Goal: Communication & Community: Answer question/provide support

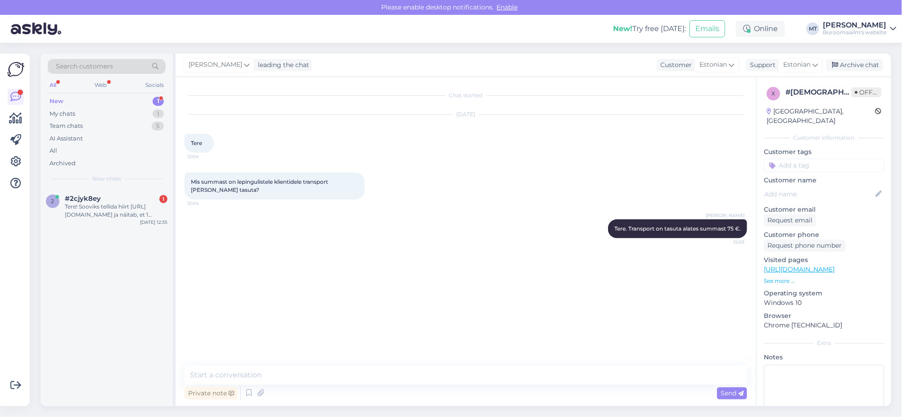
click at [52, 97] on div "New" at bounding box center [57, 101] width 14 height 9
click at [75, 207] on div "Tere! Sooviks tellida hiirt https://www.byroomaailm.ee/hiir-logitech-signature-…" at bounding box center [116, 211] width 103 height 16
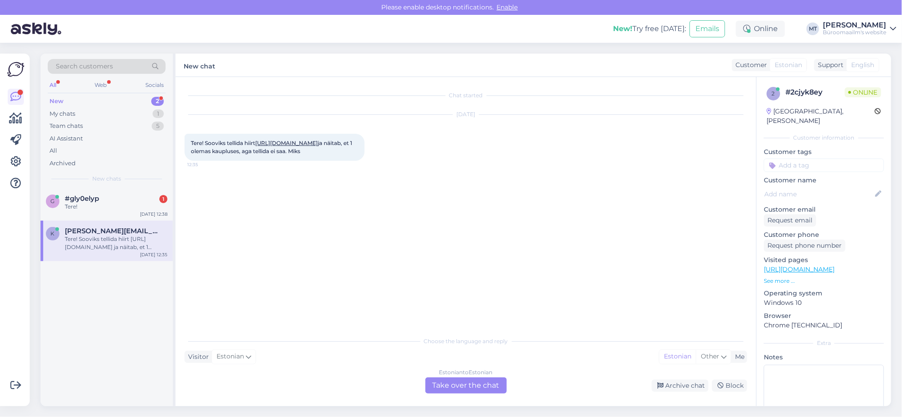
click at [51, 99] on div "New" at bounding box center [57, 101] width 14 height 9
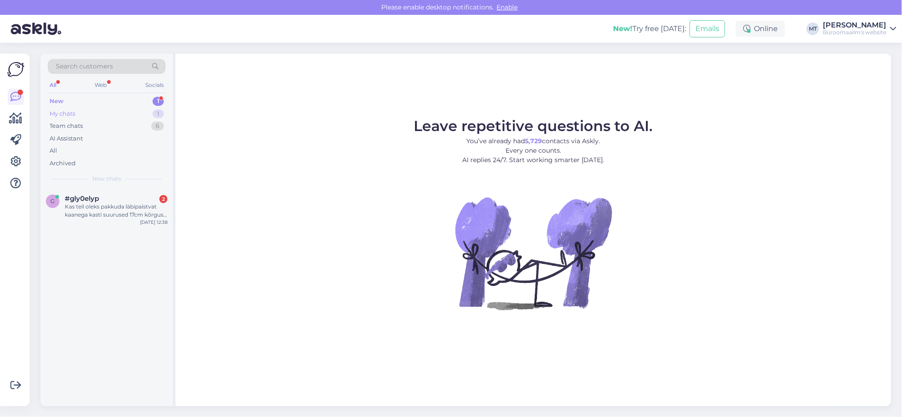
click at [57, 113] on div "My chats" at bounding box center [63, 113] width 26 height 9
click at [91, 205] on div "Tere. Transport on tasuta alates summast 75 €." at bounding box center [116, 211] width 103 height 16
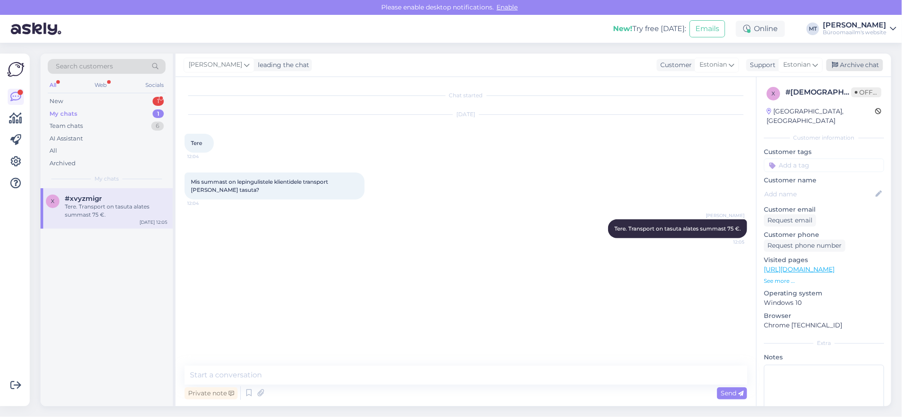
click at [855, 63] on div "Archive chat" at bounding box center [855, 65] width 57 height 12
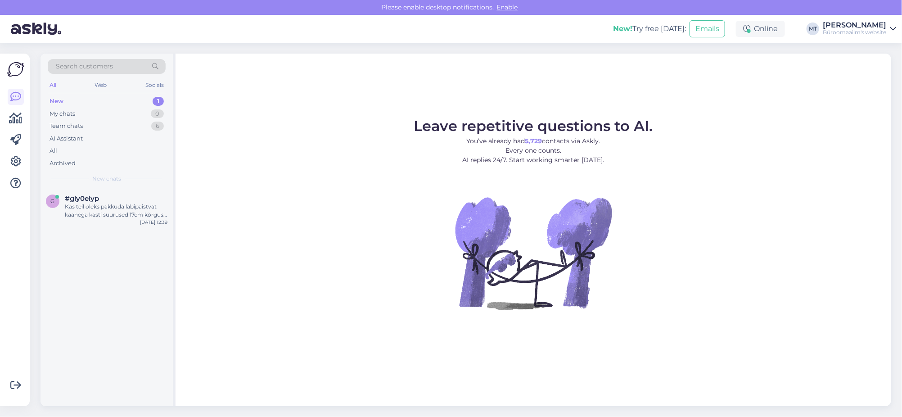
click at [60, 102] on div "New" at bounding box center [57, 101] width 14 height 9
click at [59, 99] on div "New" at bounding box center [57, 101] width 14 height 9
click at [80, 198] on span "#gly0elyp" at bounding box center [82, 198] width 34 height 8
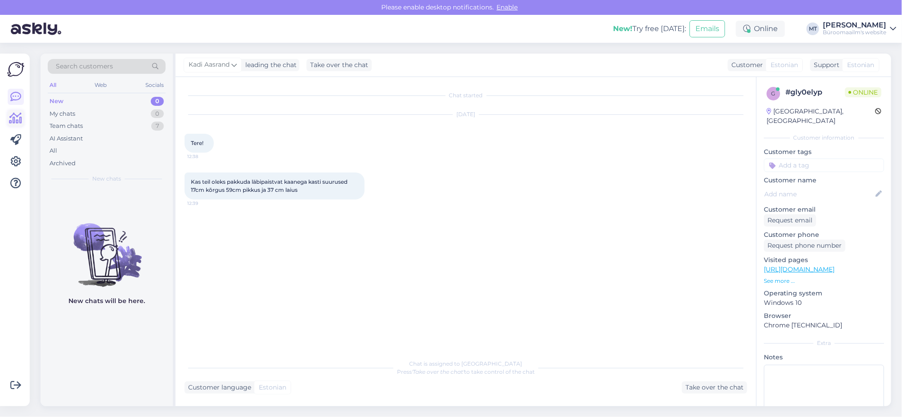
click at [22, 122] on icon at bounding box center [15, 118] width 13 height 11
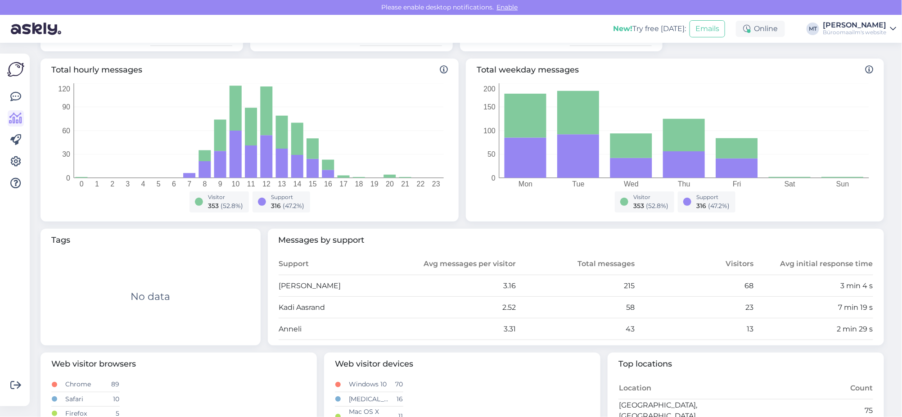
scroll to position [168, 0]
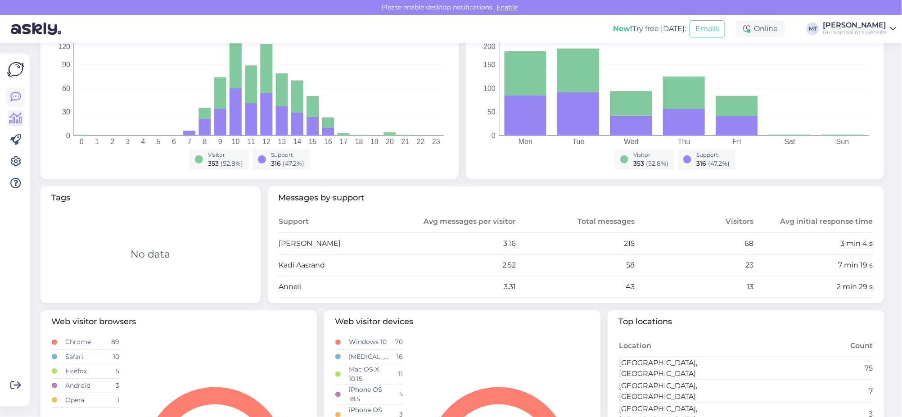
click at [14, 98] on icon at bounding box center [15, 96] width 11 height 11
